Goal: Book appointment/travel/reservation

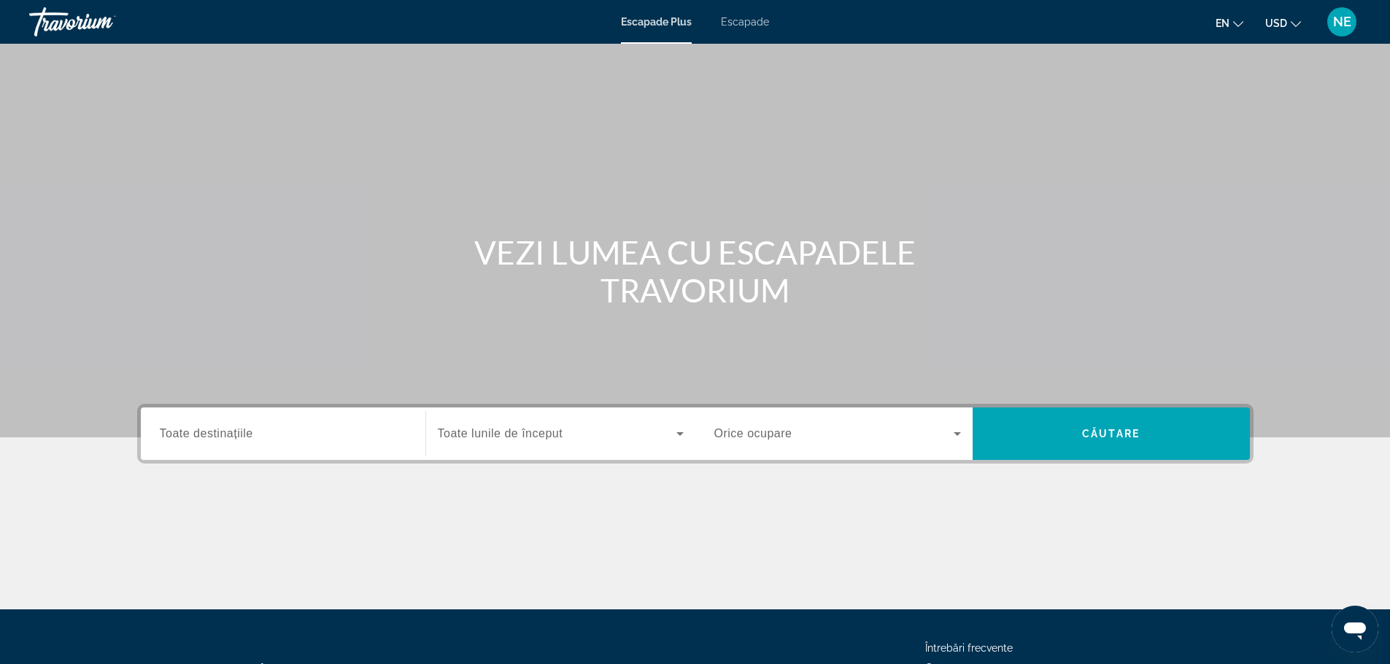
click at [207, 429] on font "Toate destinațiile" at bounding box center [206, 433] width 93 height 12
click at [207, 429] on input "Destinaţie Toate destinațiile" at bounding box center [283, 435] width 247 height 18
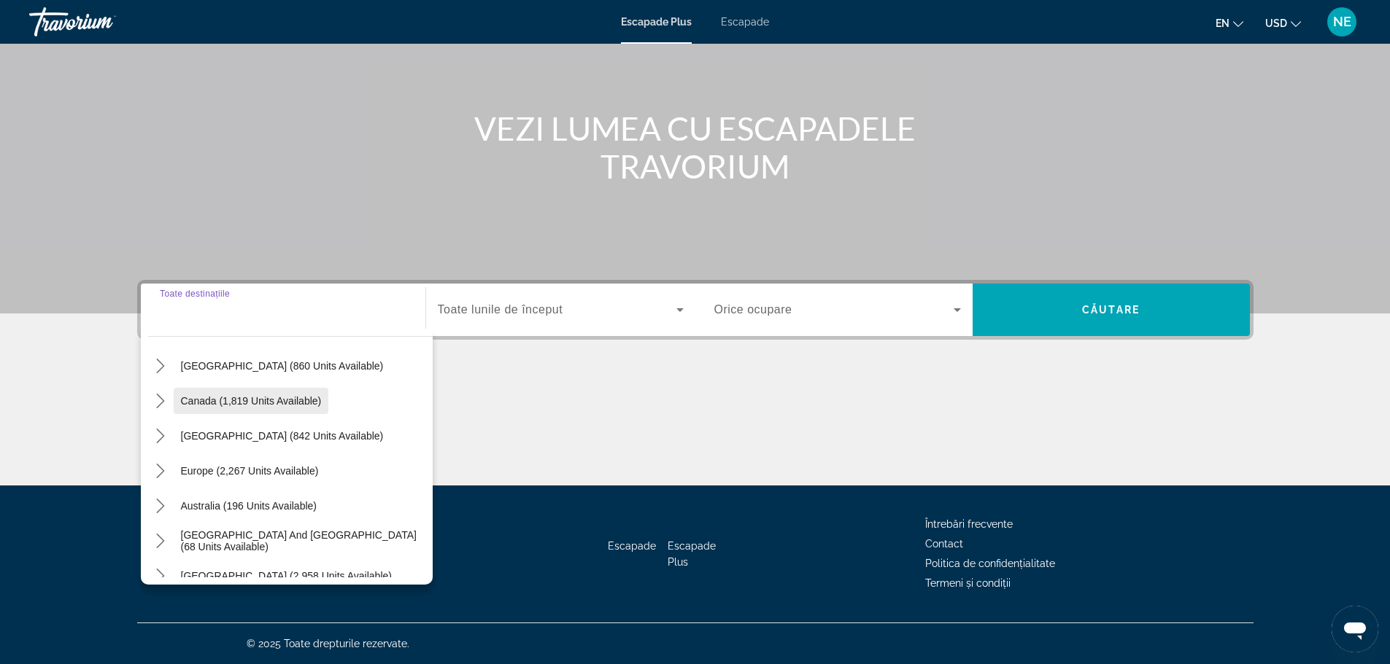
scroll to position [82, 0]
click at [231, 466] on span "Europe (2,267 units available)" at bounding box center [250, 470] width 138 height 12
type input "**********"
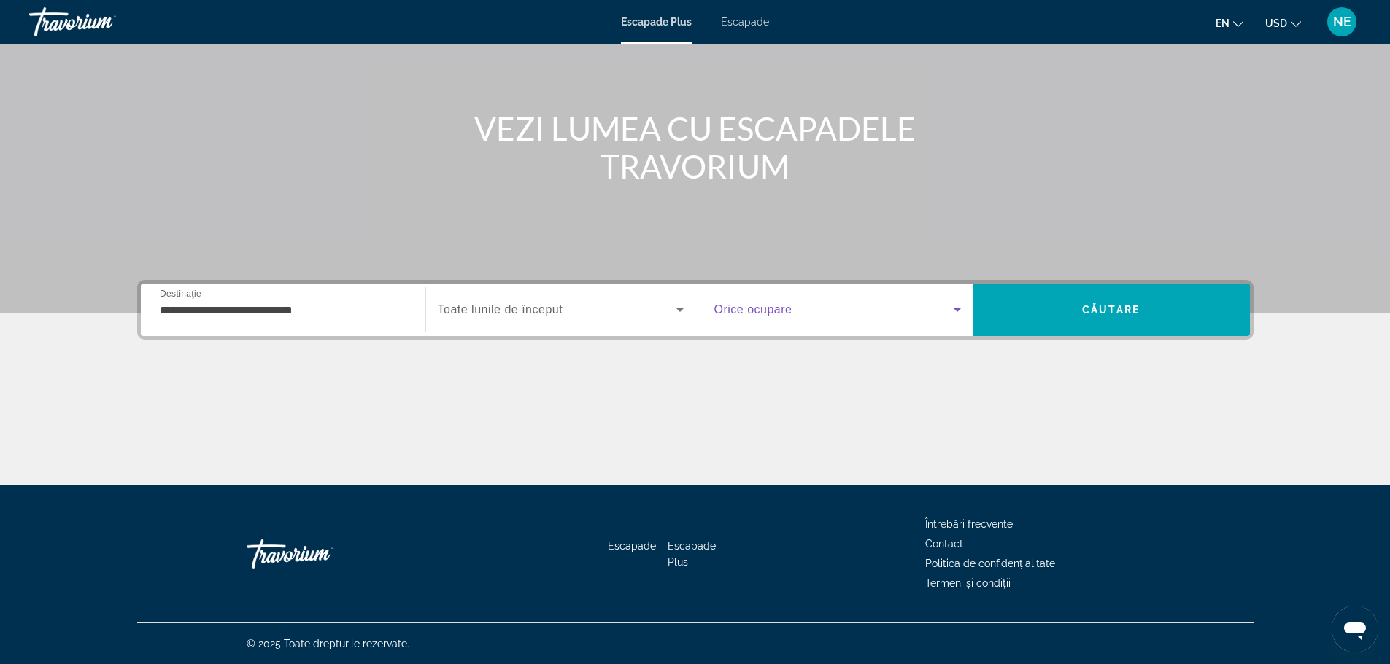
click at [958, 308] on icon "Widget de căutare" at bounding box center [957, 310] width 18 height 18
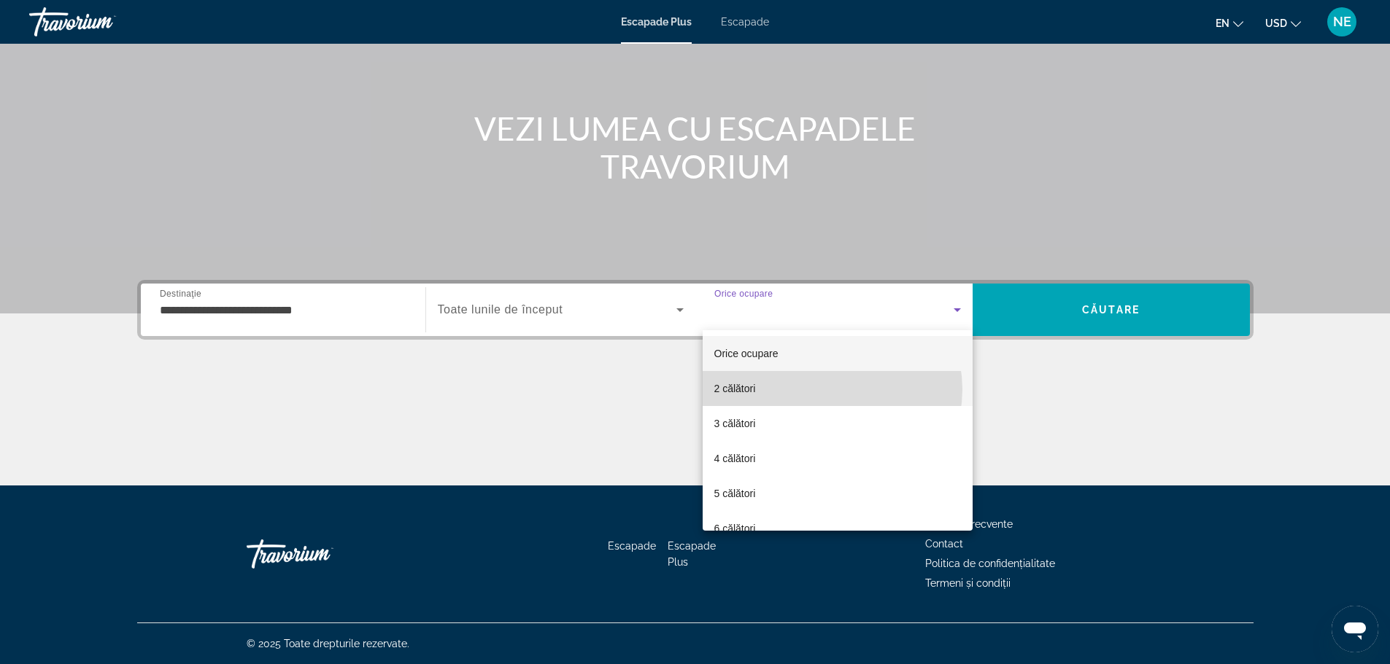
click at [829, 390] on mat-option "2 călători" at bounding box center [837, 388] width 270 height 35
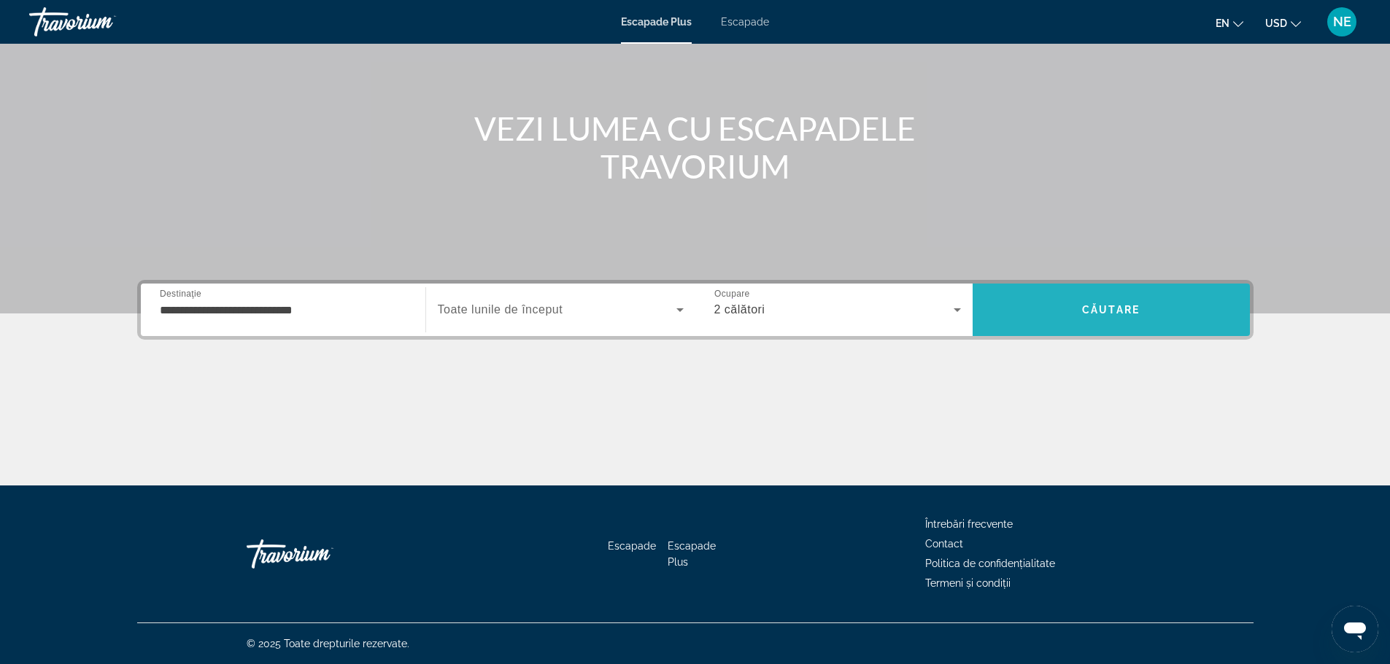
click at [1109, 309] on font "Căutare" at bounding box center [1111, 310] width 58 height 12
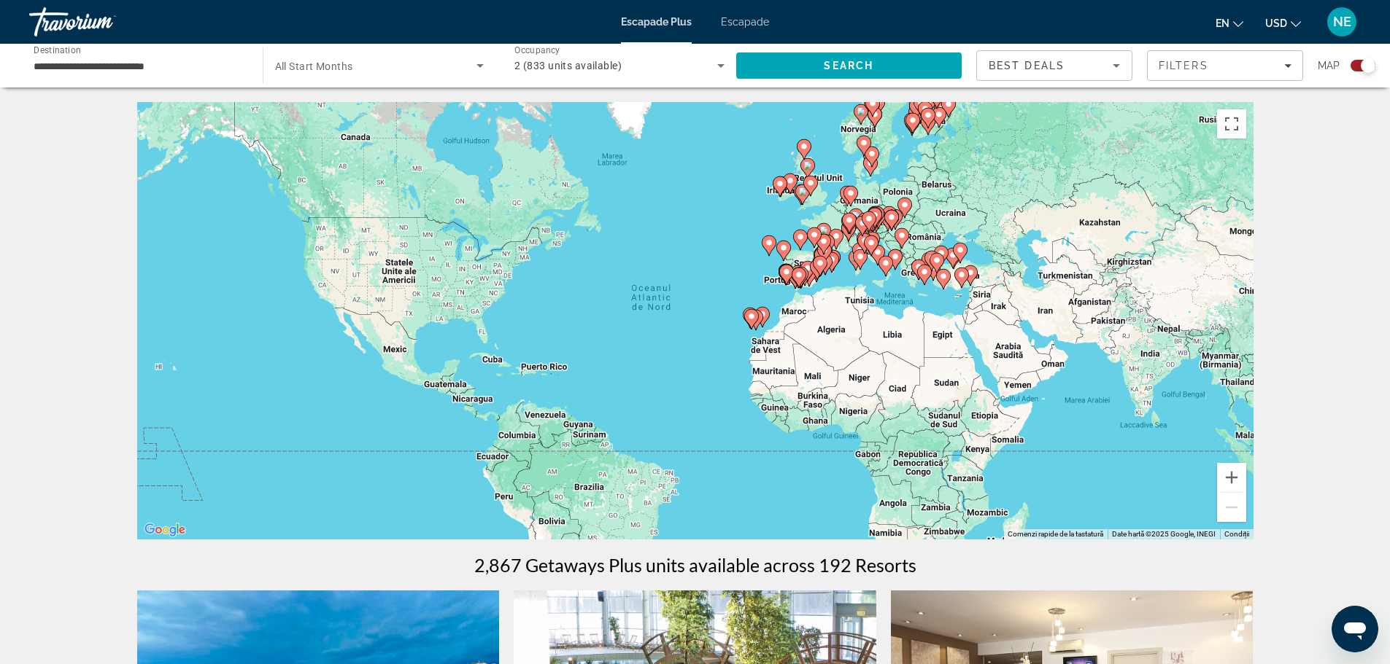
click at [751, 318] on image "Conținut principal" at bounding box center [751, 316] width 9 height 9
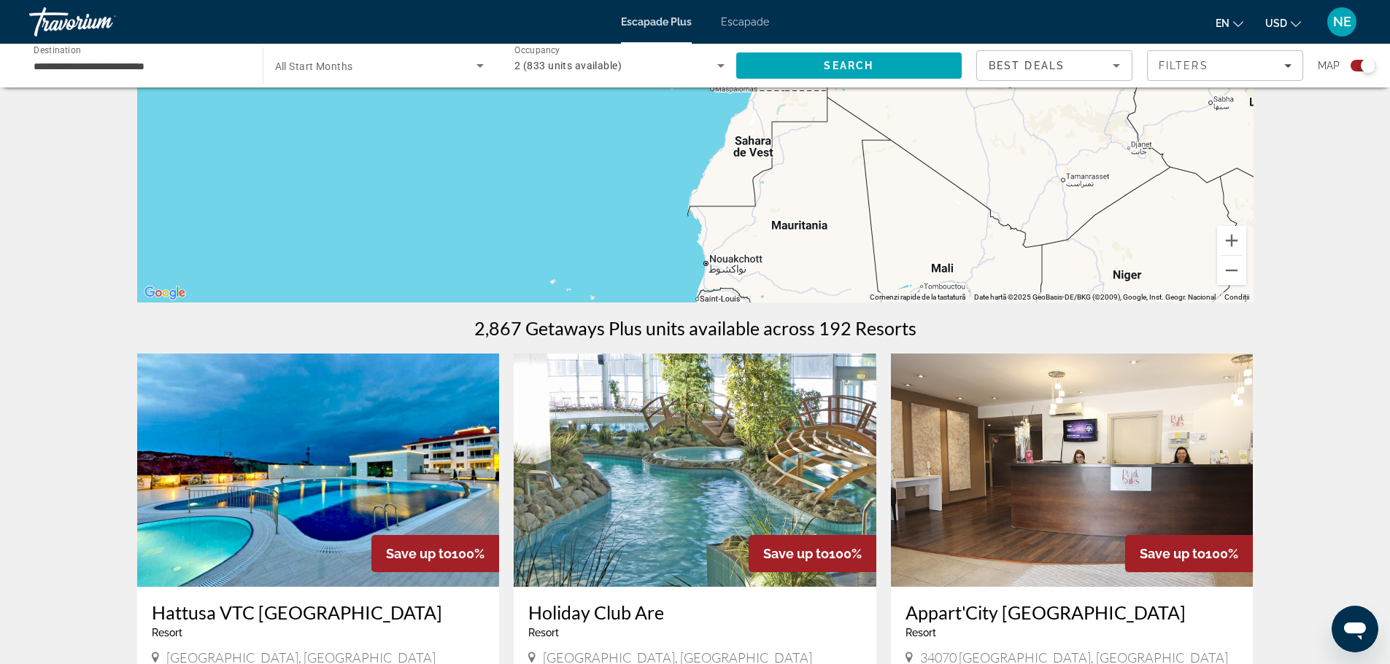
scroll to position [236, 0]
click at [253, 524] on img "Conținut principal" at bounding box center [318, 470] width 363 height 233
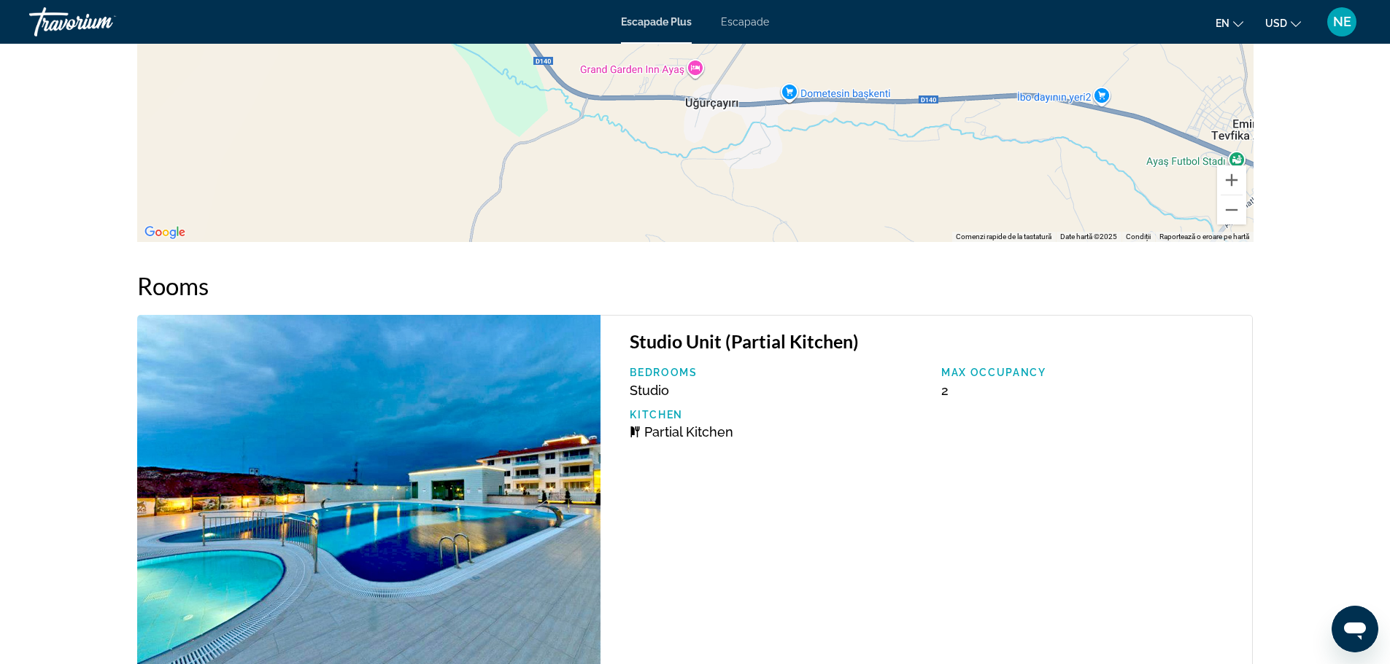
scroll to position [2282, 0]
